Goal: Information Seeking & Learning: Learn about a topic

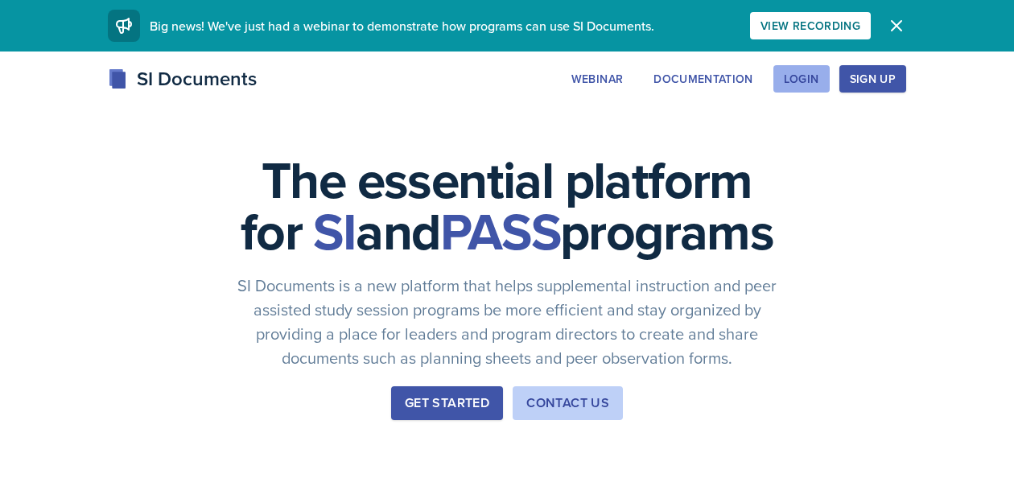
click at [794, 79] on div "Login" at bounding box center [801, 78] width 35 height 13
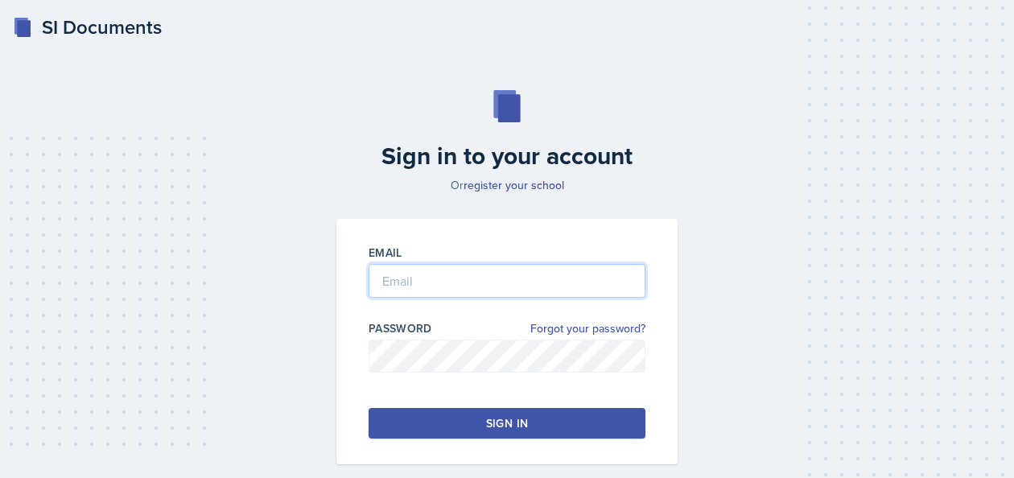
click at [414, 275] on input "email" at bounding box center [507, 281] width 277 height 34
type input "[EMAIL_ADDRESS][DOMAIN_NAME]"
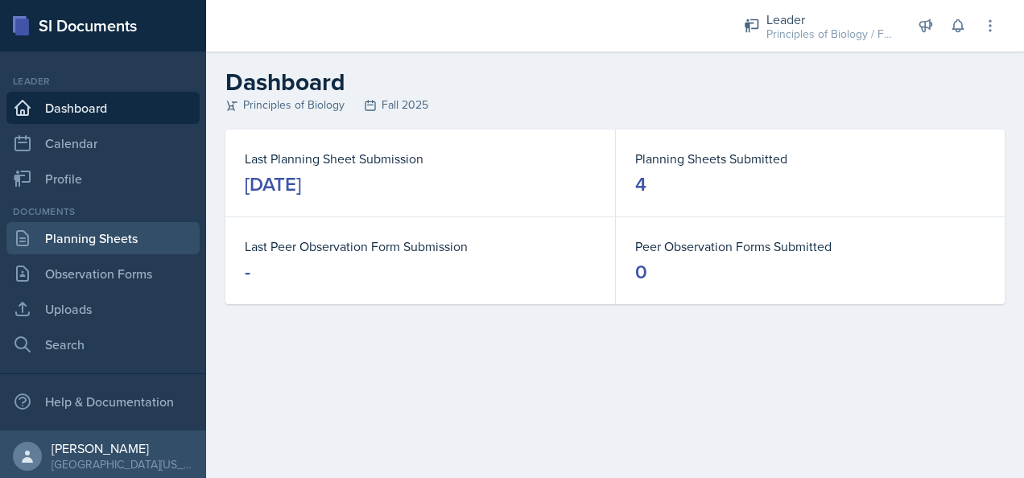
click at [71, 237] on link "Planning Sheets" at bounding box center [102, 238] width 193 height 32
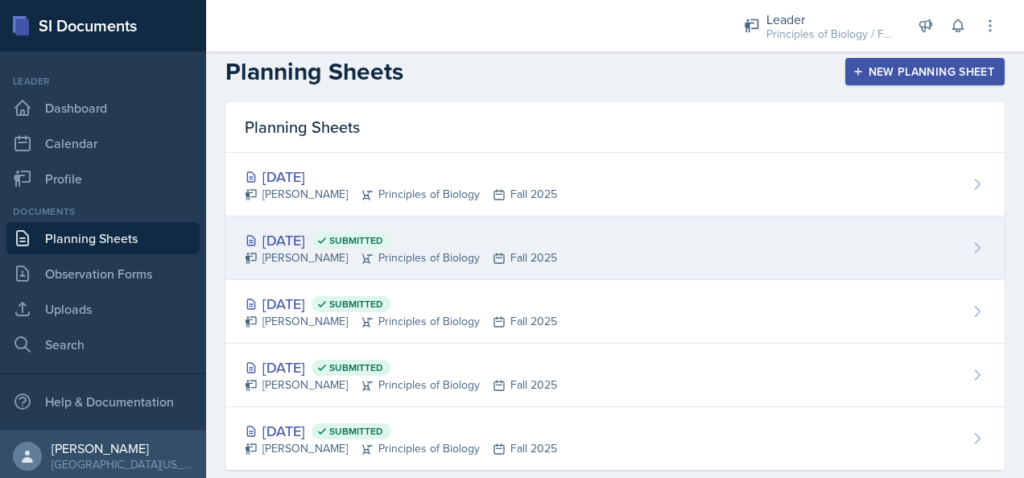
scroll to position [7, 0]
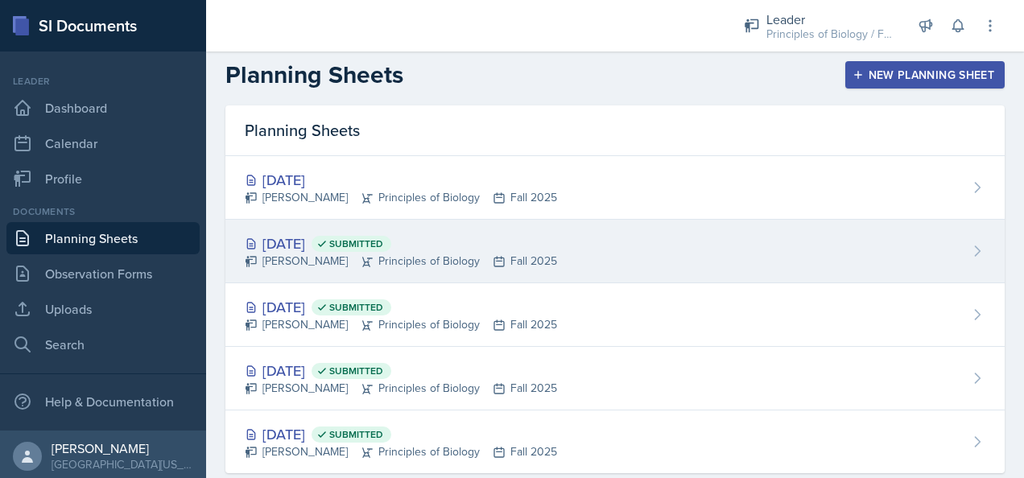
click at [658, 241] on div "[DATE] Submitted [PERSON_NAME] Principles of Biology Fall 2025" at bounding box center [614, 252] width 779 height 64
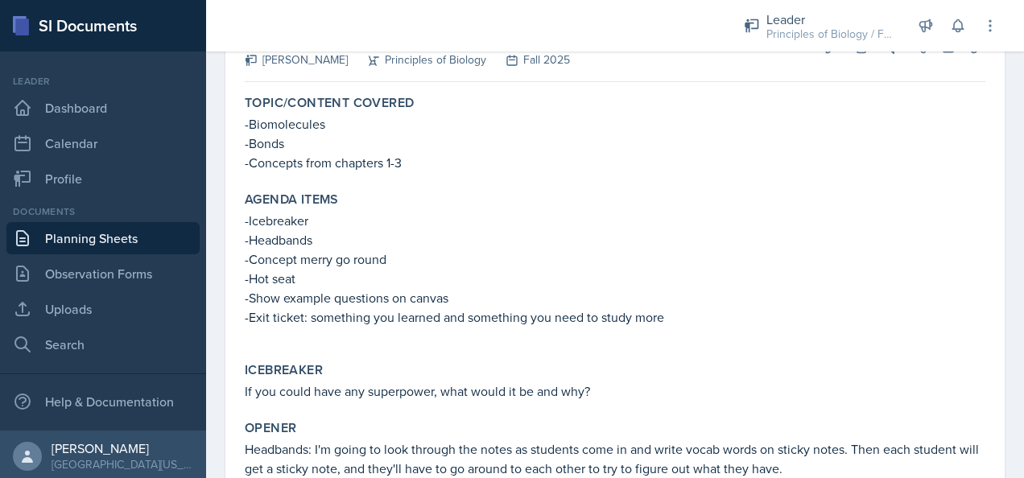
scroll to position [130, 0]
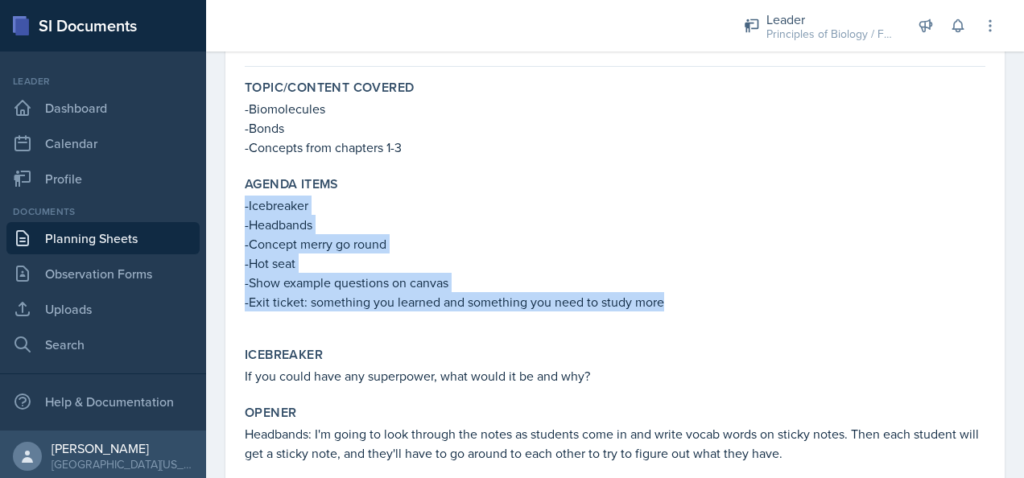
drag, startPoint x: 662, startPoint y: 302, endPoint x: 226, endPoint y: 202, distance: 447.5
click at [226, 202] on div "[DATE] Submitted [PERSON_NAME] Principles of Biology Fall 2025 Edit Delete View…" at bounding box center [614, 355] width 779 height 718
copy div "-Icebreaker -Headbands -Concept merry go round -Hot seat -Show example question…"
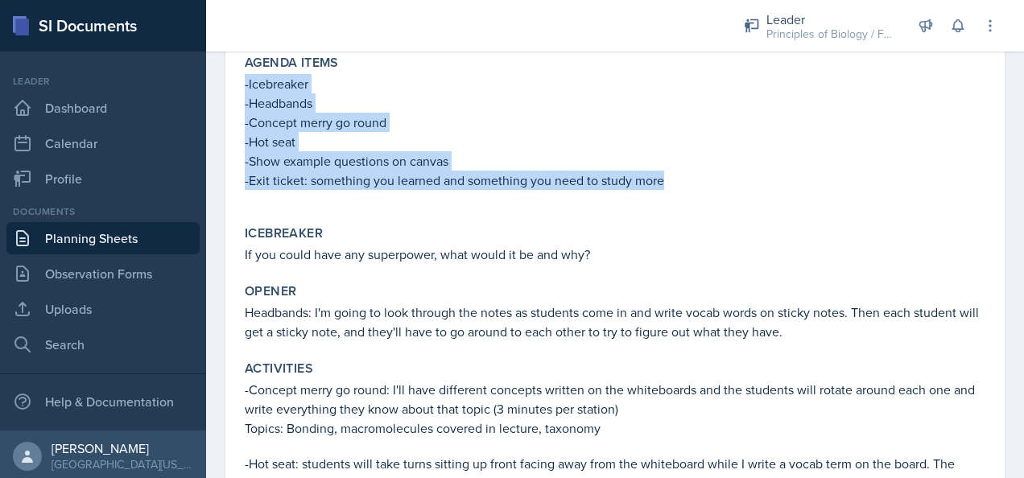
scroll to position [253, 0]
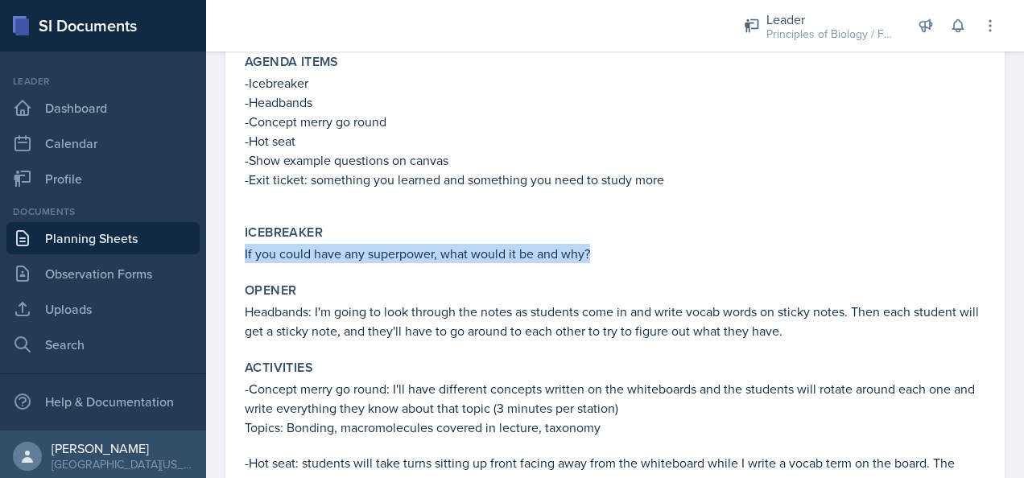
drag, startPoint x: 588, startPoint y: 251, endPoint x: 235, endPoint y: 257, distance: 353.4
click at [235, 257] on div "[DATE] Submitted [PERSON_NAME] Principles of Biology Fall 2025 Edit Delete View…" at bounding box center [614, 233] width 779 height 718
copy p "If you could have any superpower, what would it be and why?"
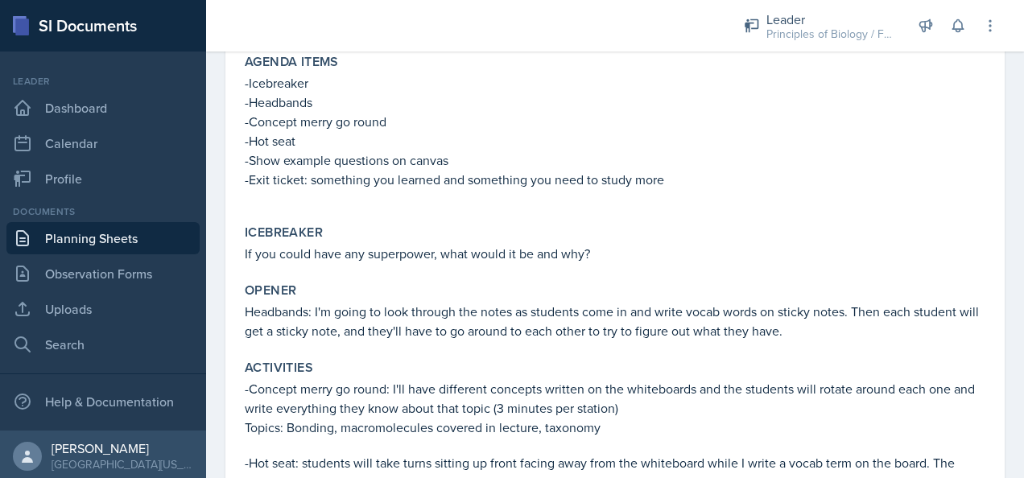
click at [771, 162] on p "-Show example questions on canvas" at bounding box center [615, 159] width 740 height 19
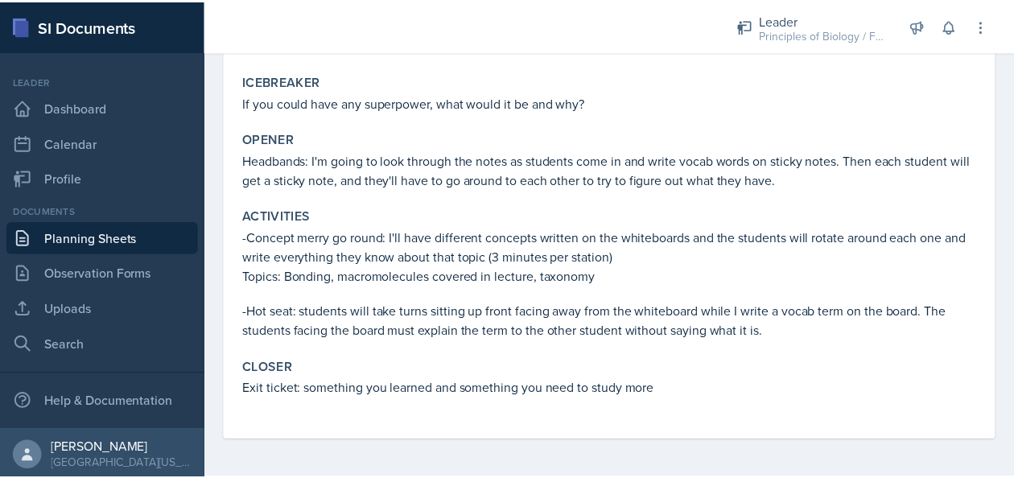
scroll to position [0, 0]
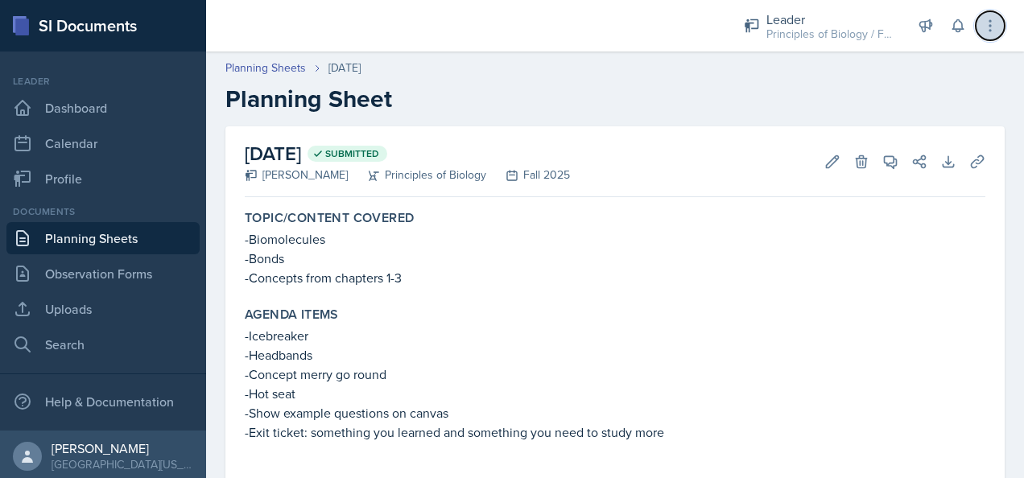
click at [987, 34] on button at bounding box center [989, 25] width 29 height 29
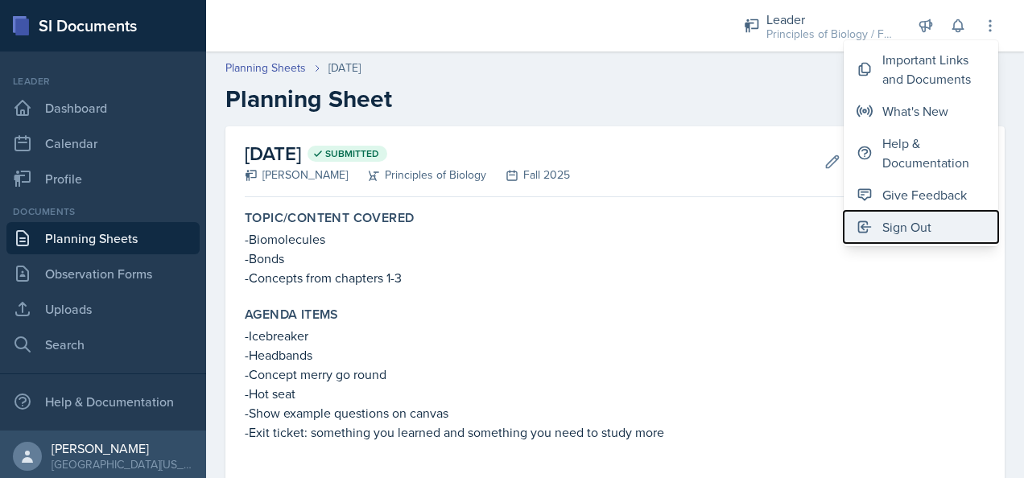
click at [897, 224] on div "Sign Out" at bounding box center [906, 226] width 49 height 19
